Goal: Transaction & Acquisition: Purchase product/service

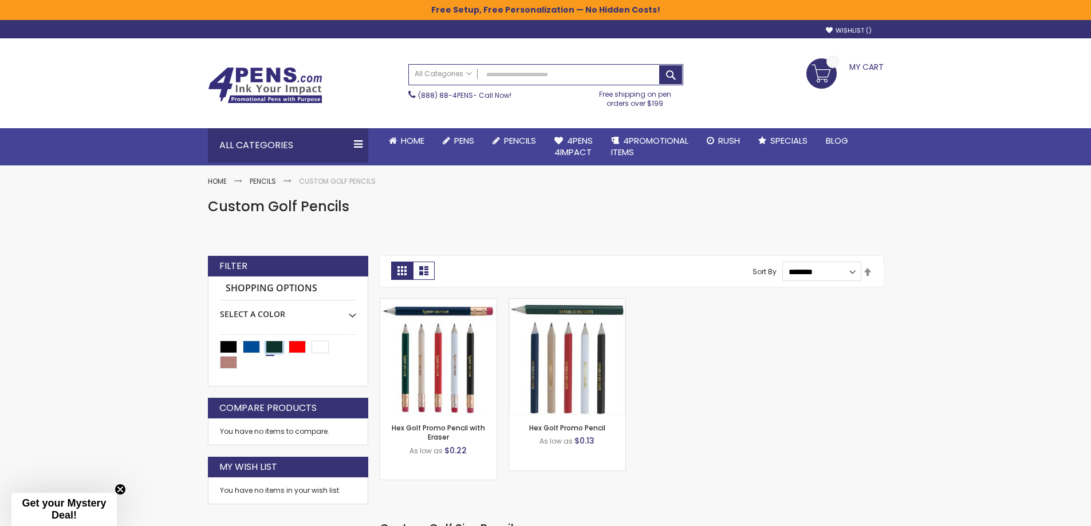
click at [276, 347] on div "Mallard" at bounding box center [274, 347] width 17 height 13
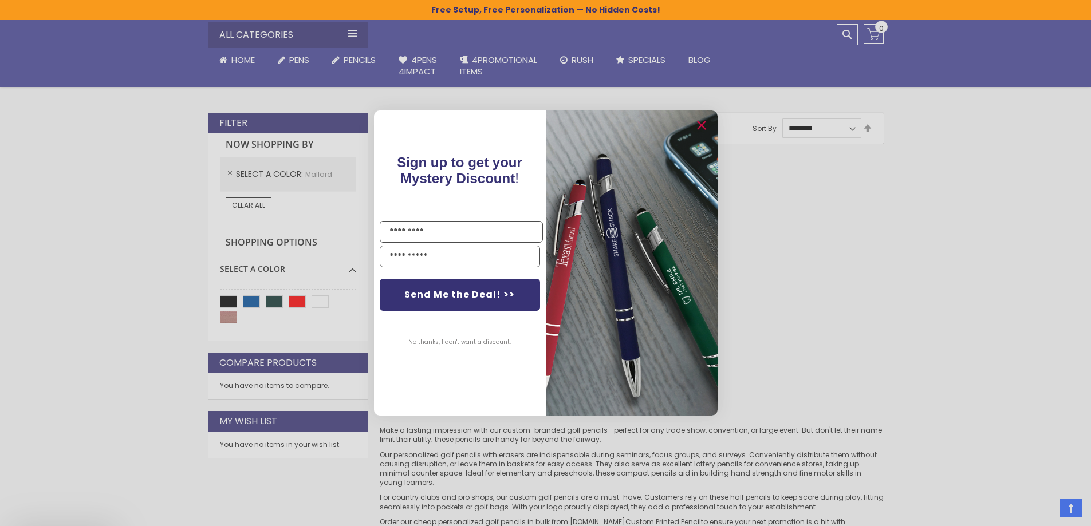
scroll to position [229, 0]
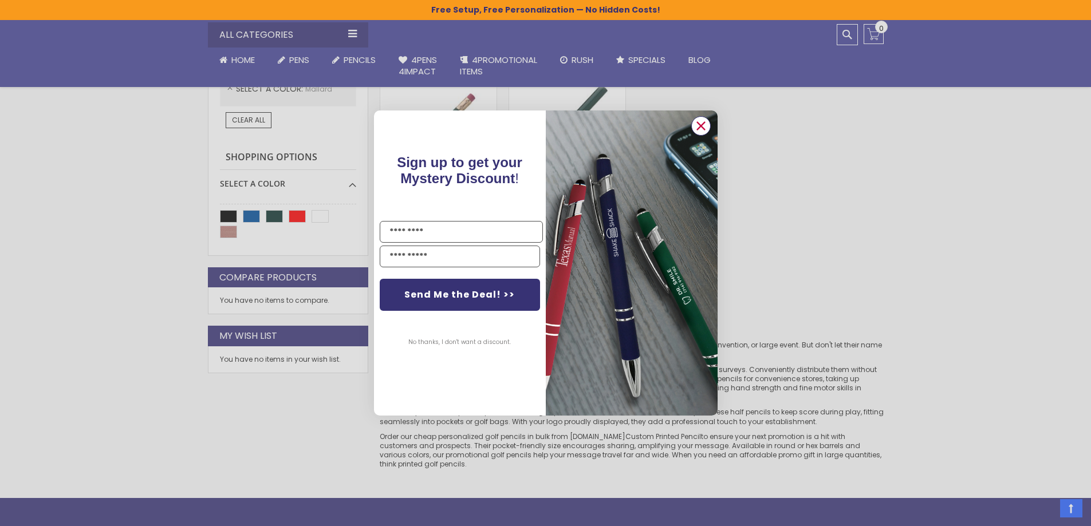
click at [706, 126] on circle "Close dialog" at bounding box center [700, 125] width 17 height 17
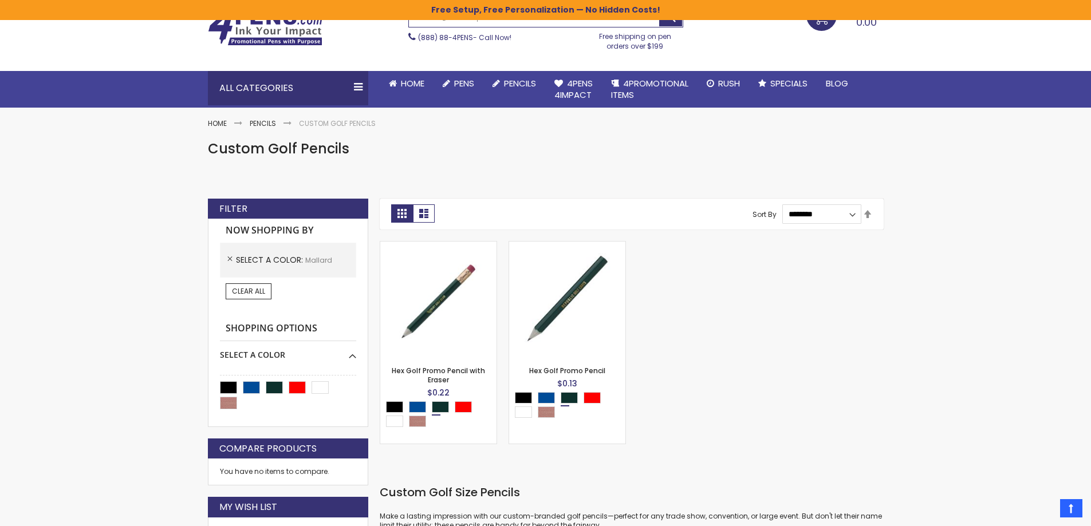
scroll to position [57, 0]
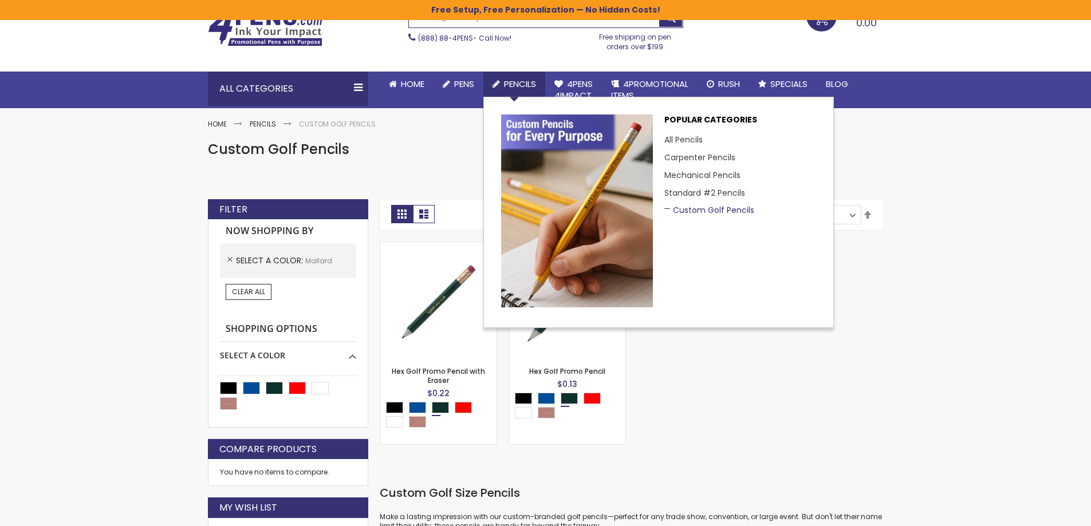
click at [720, 210] on link "Custom Golf Pencils" at bounding box center [709, 210] width 90 height 11
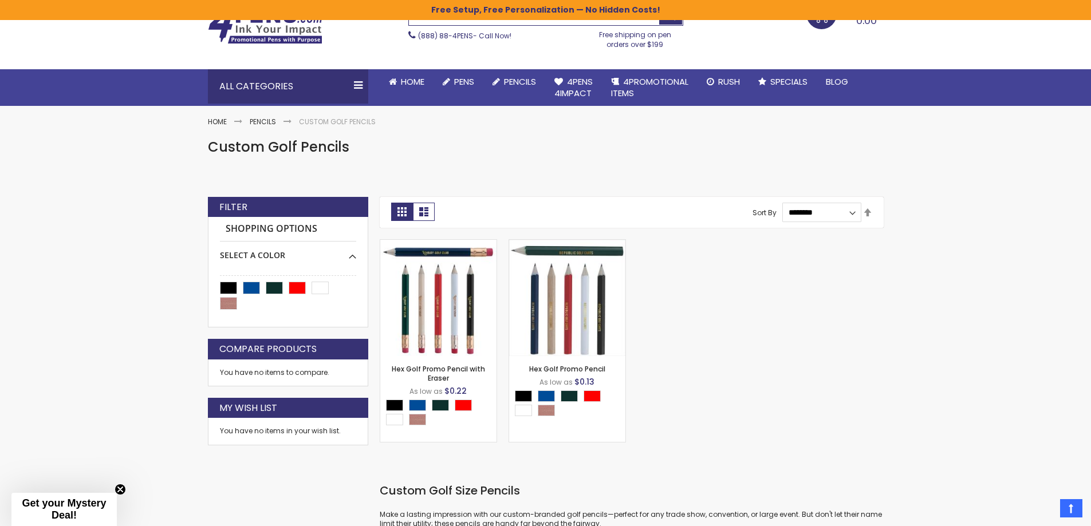
scroll to position [57, 0]
